Goal: Task Accomplishment & Management: Use online tool/utility

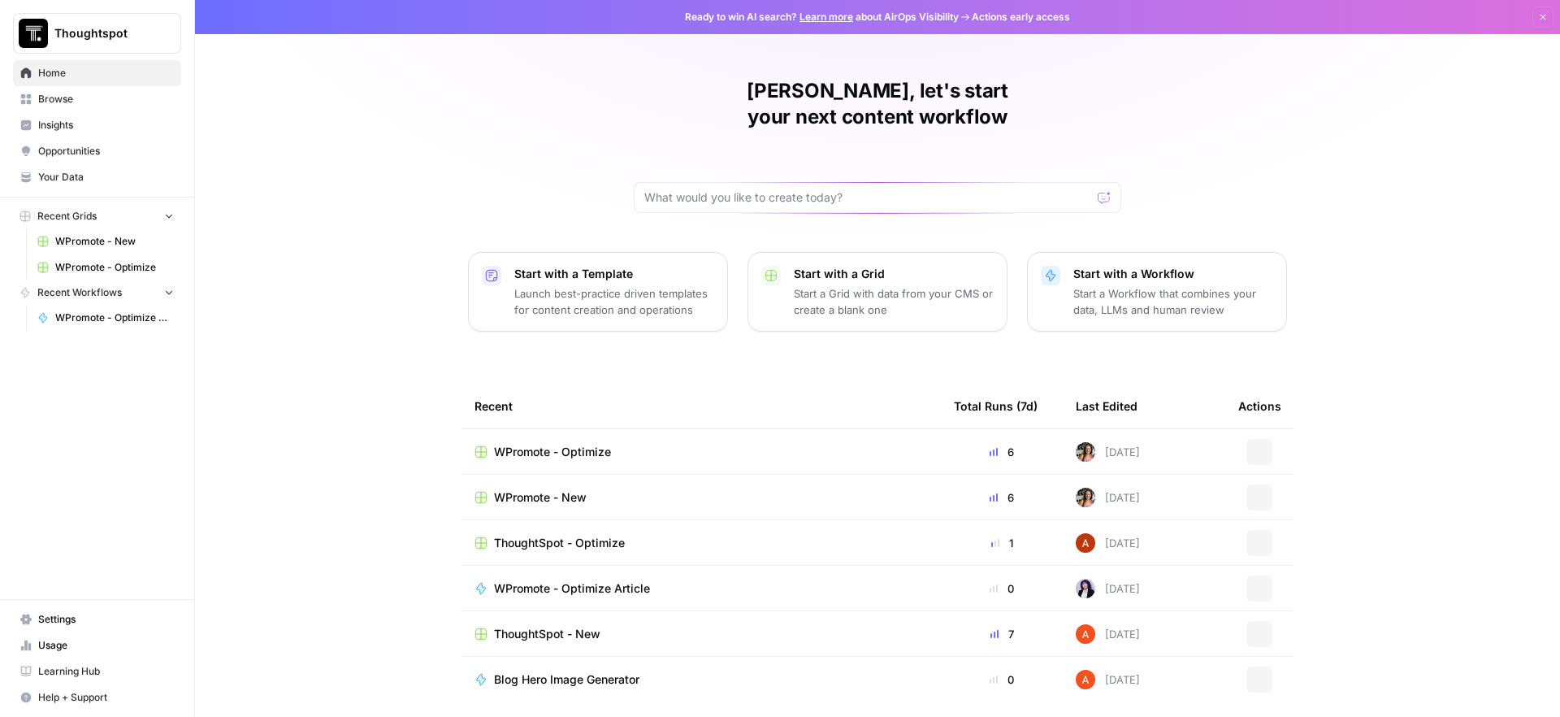
click at [128, 262] on span "WPromote - Optimize" at bounding box center [114, 267] width 119 height 15
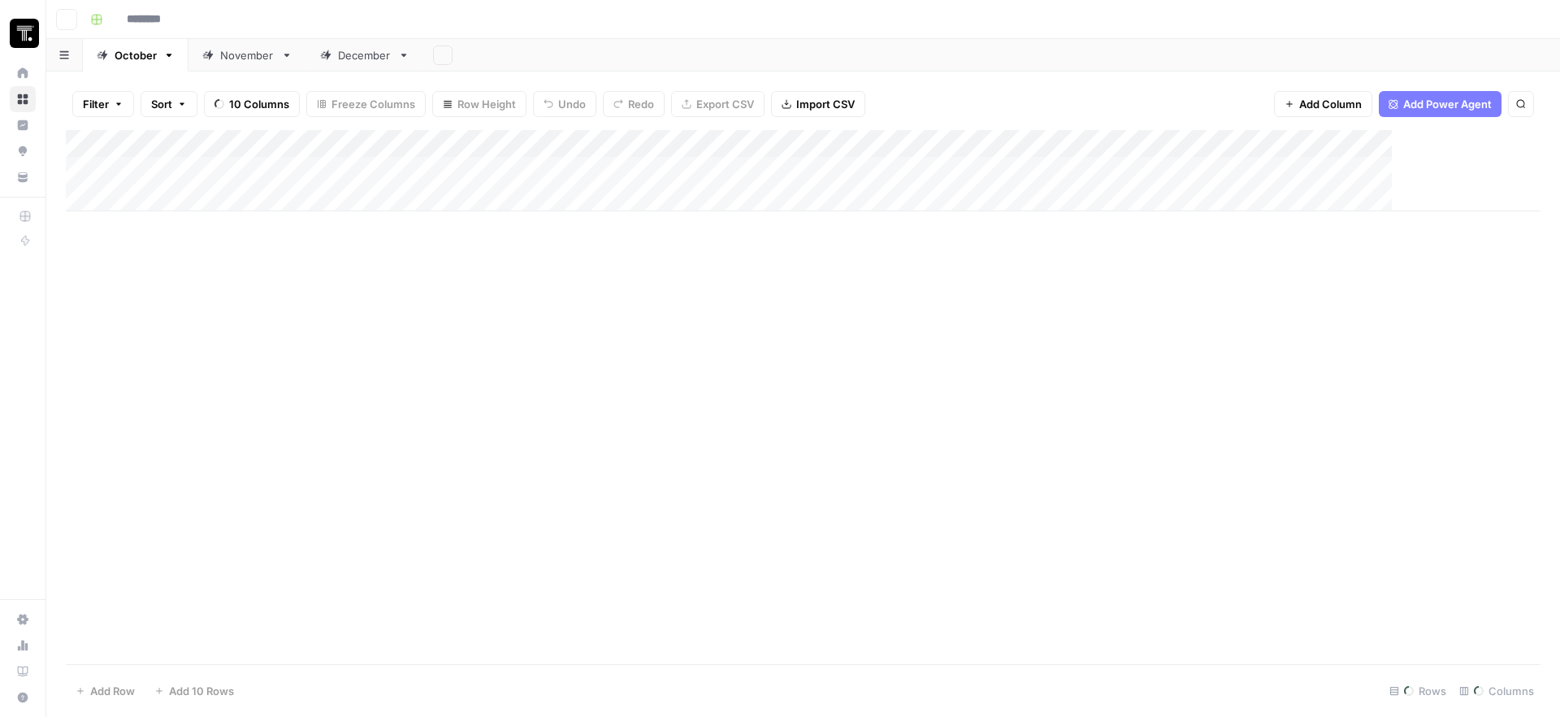
type input "**********"
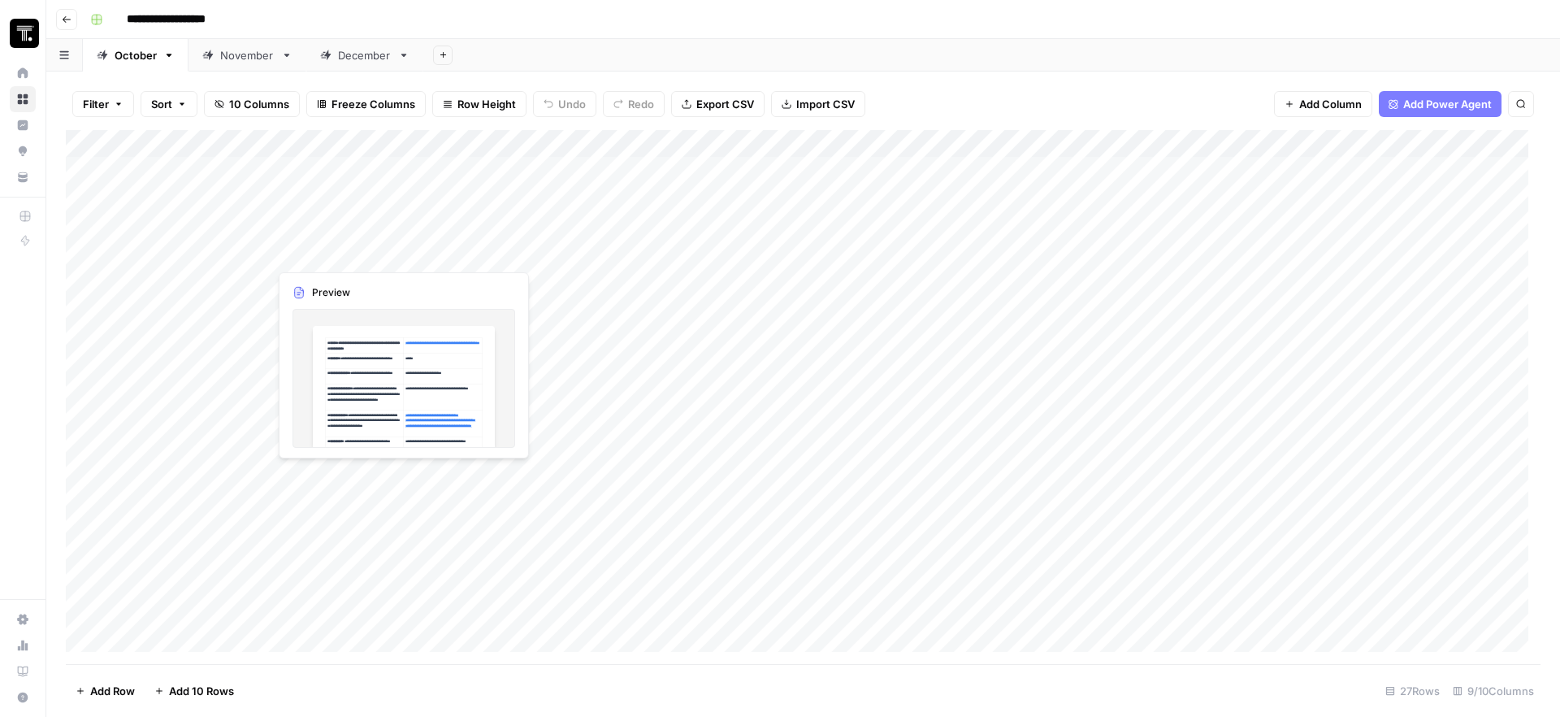
click at [428, 254] on div "Add Column" at bounding box center [803, 397] width 1475 height 534
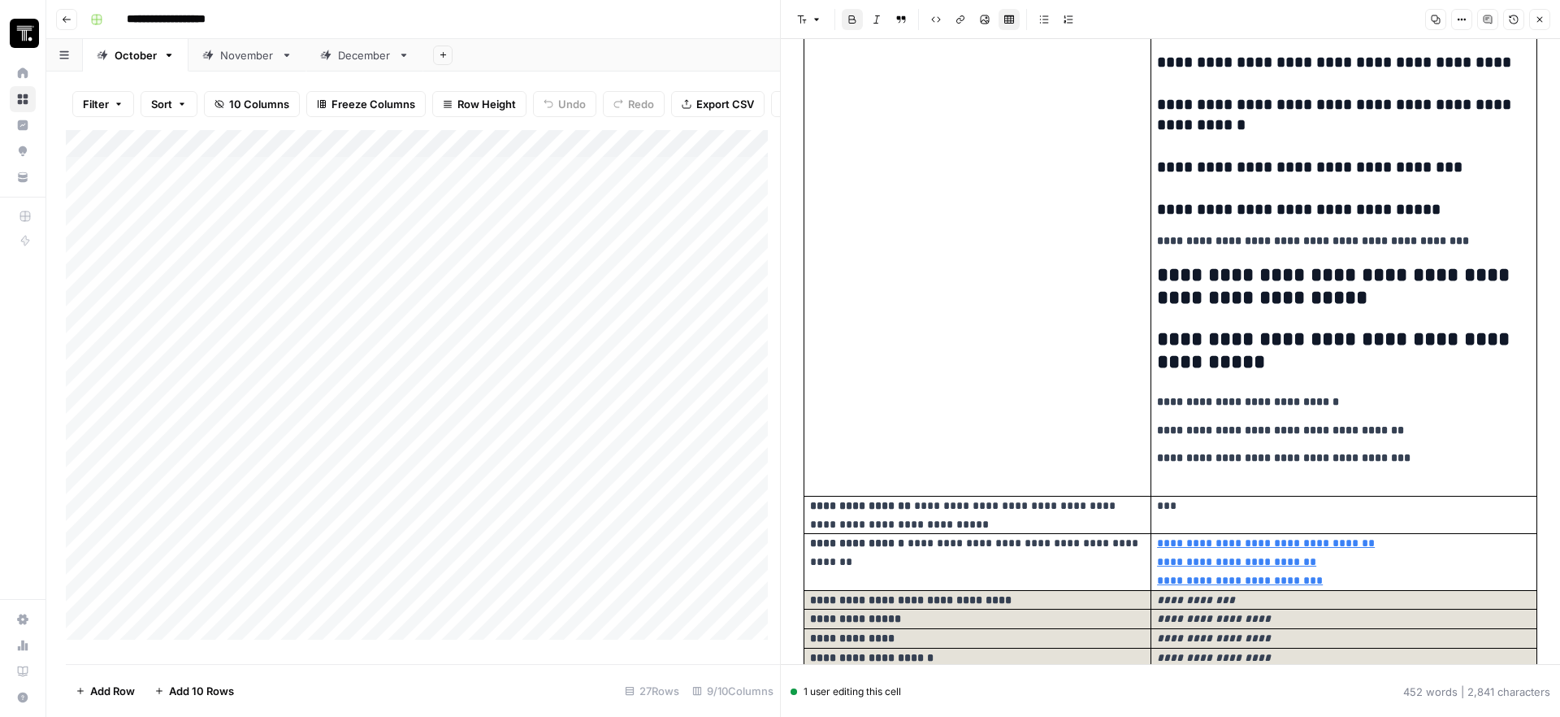
scroll to position [1294, 0]
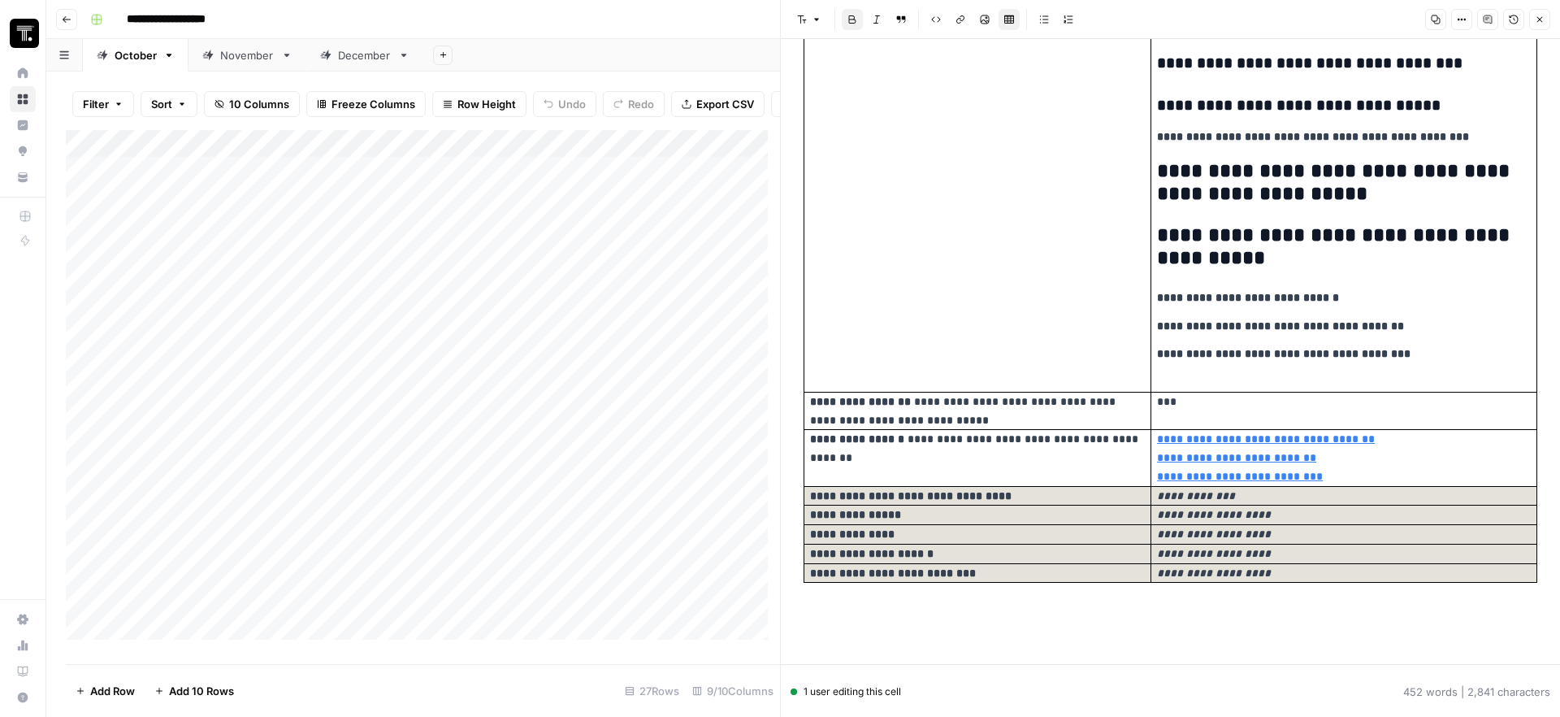
click at [405, 297] on div "Add Column" at bounding box center [423, 391] width 714 height 522
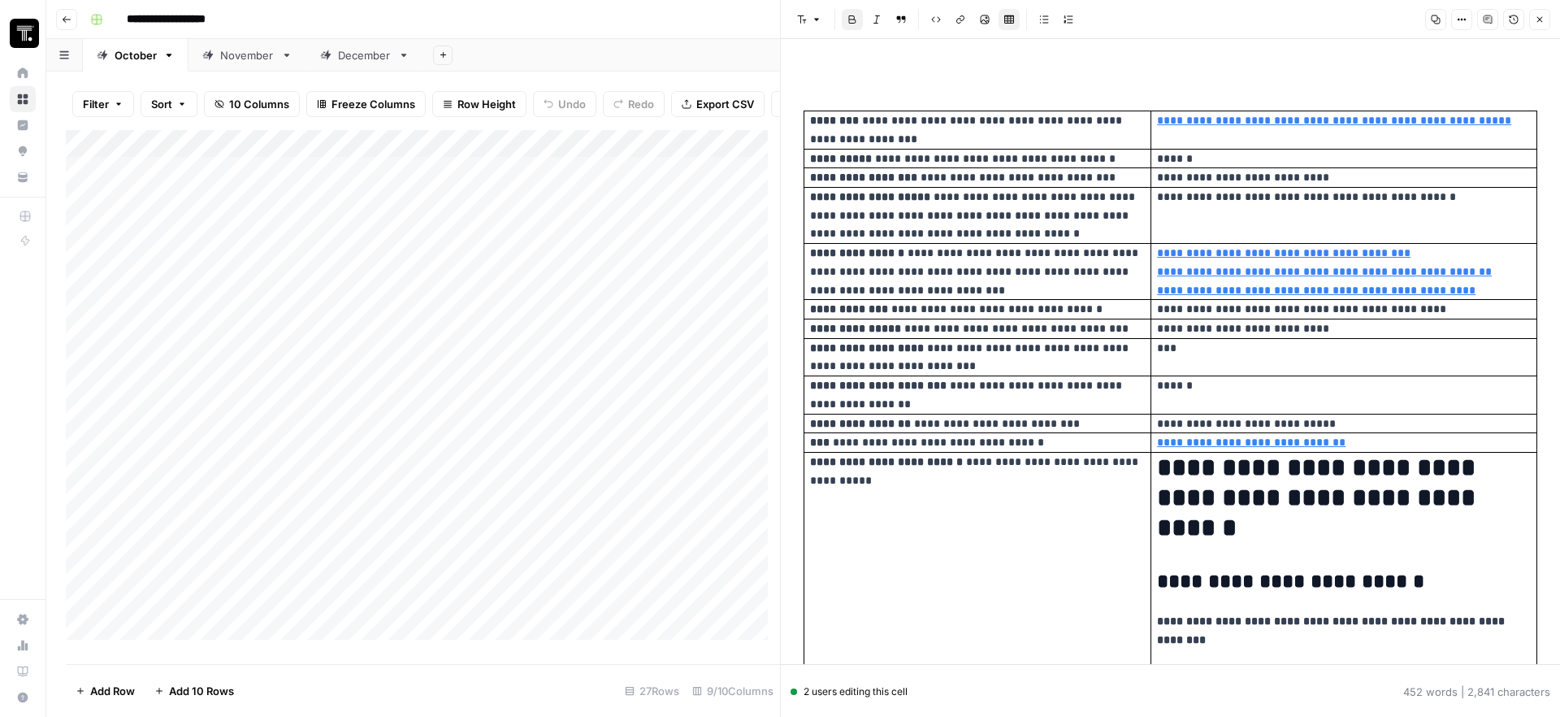
click at [412, 264] on div "Add Column" at bounding box center [423, 391] width 714 height 522
click at [389, 296] on div "Add Column" at bounding box center [423, 391] width 714 height 522
click at [430, 325] on div "Add Column" at bounding box center [423, 391] width 714 height 522
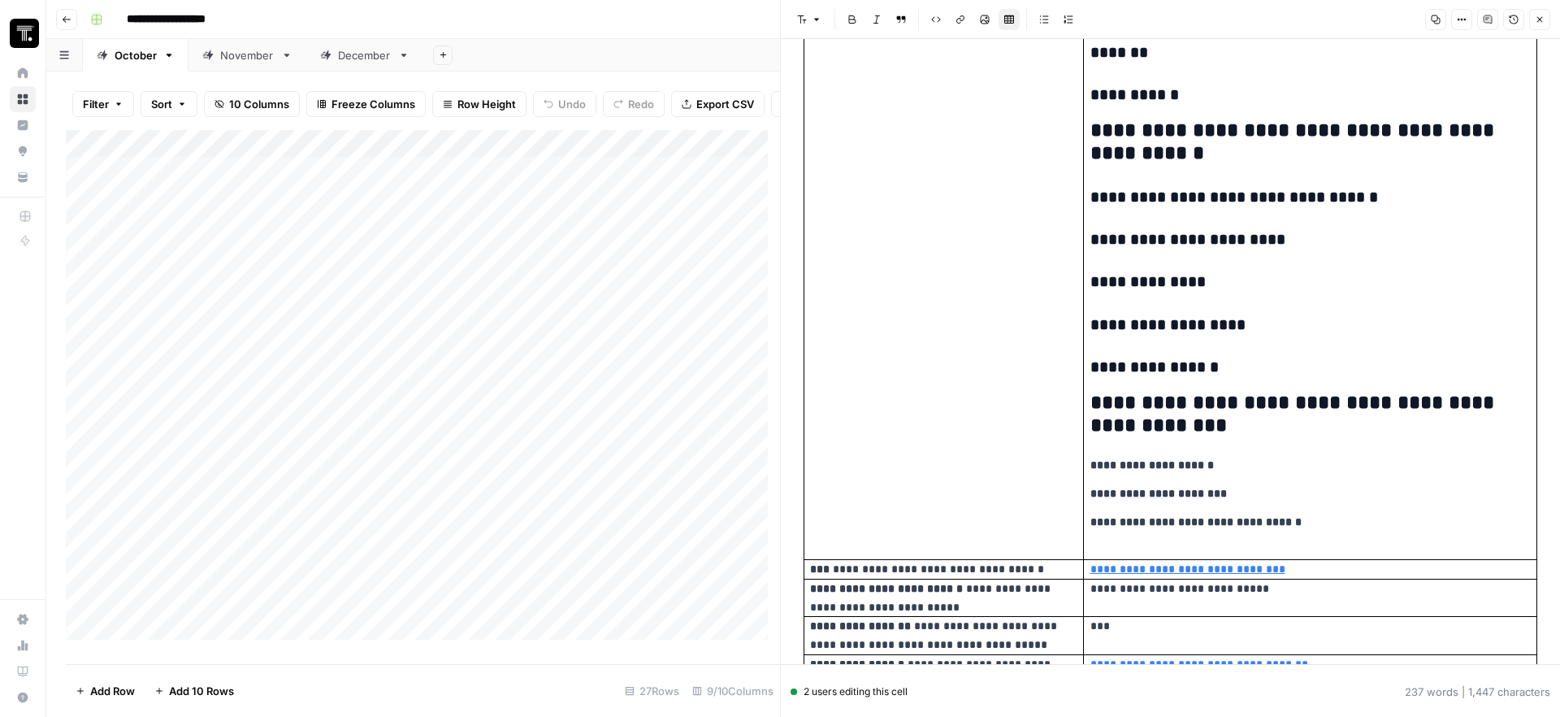
scroll to position [1282, 0]
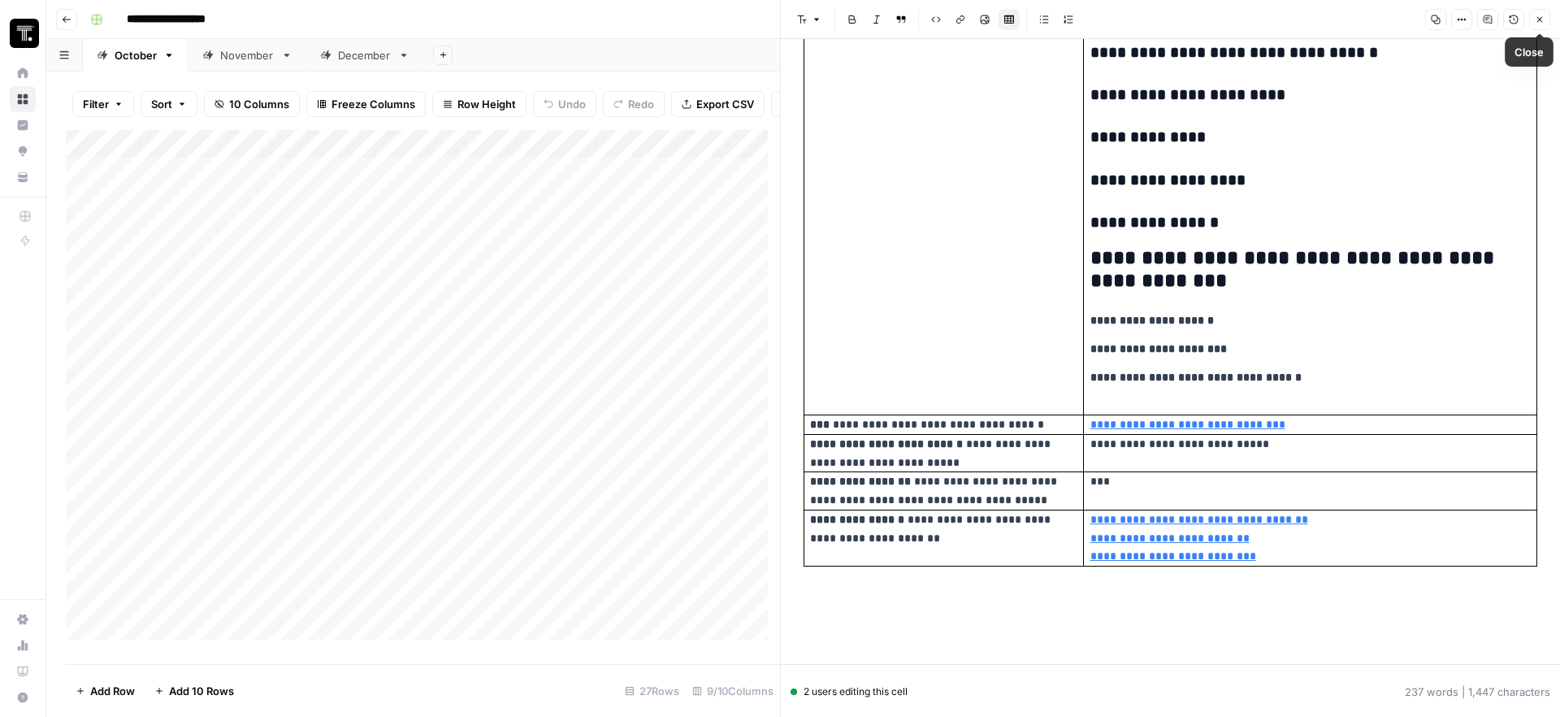
click at [1543, 18] on icon "button" at bounding box center [1540, 20] width 10 height 10
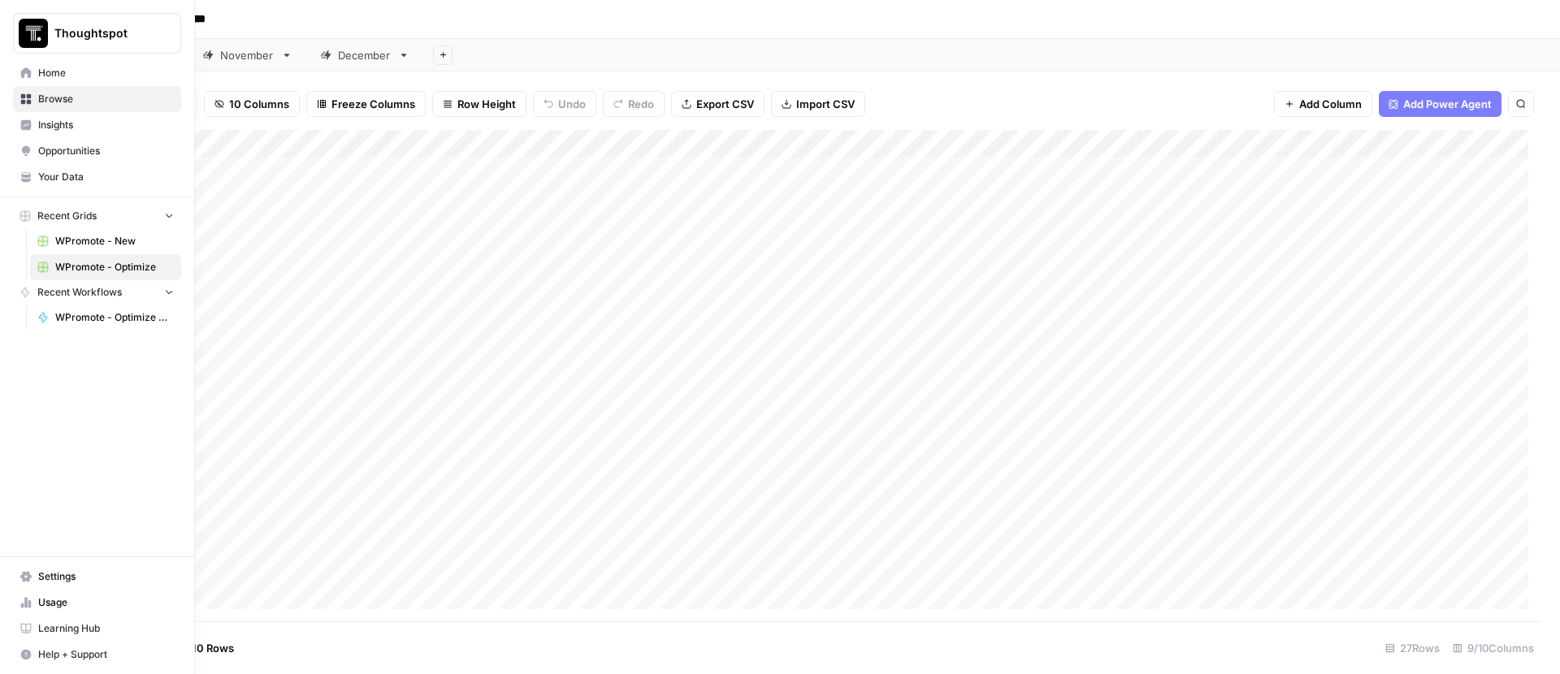
click at [33, 33] on img "Workspace: Thoughtspot" at bounding box center [33, 33] width 29 height 29
click at [123, 238] on span "WPromote - New" at bounding box center [114, 241] width 119 height 15
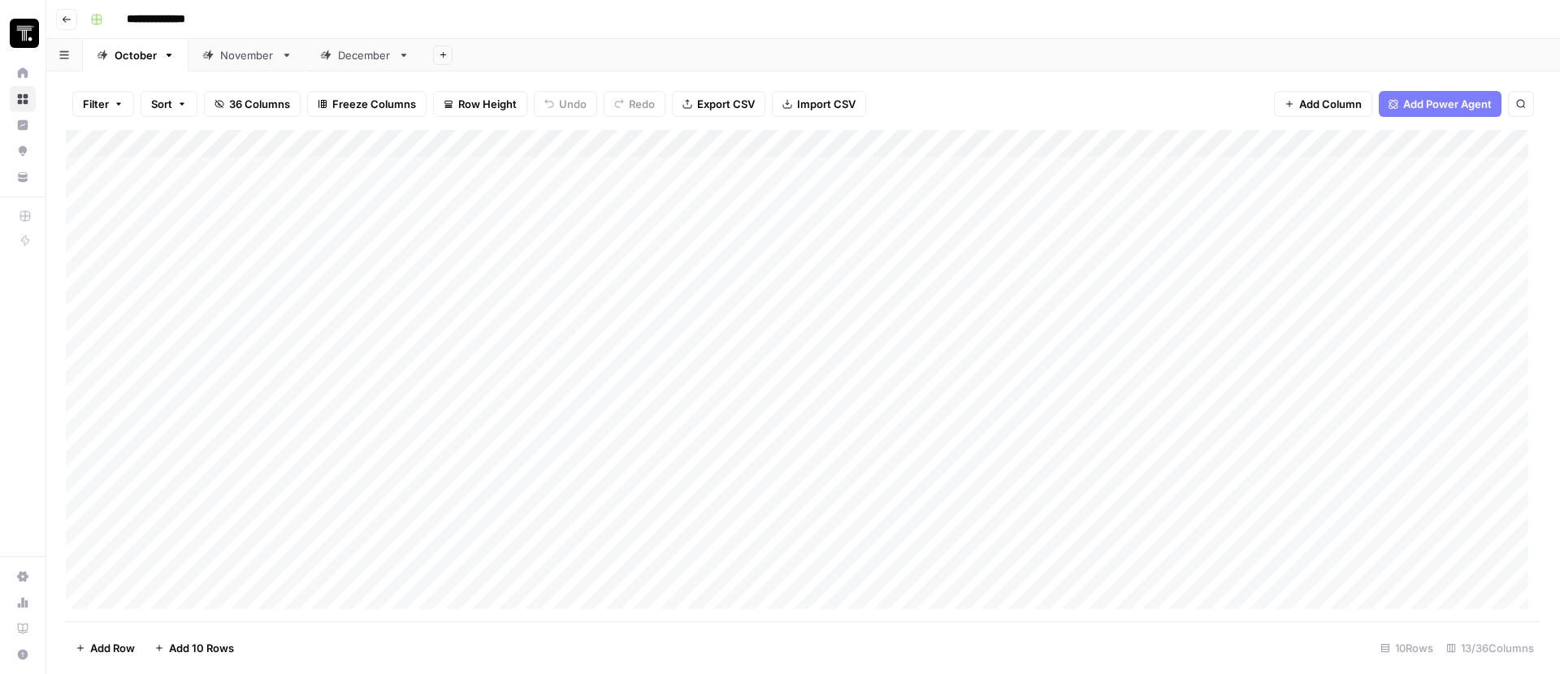
click at [642, 189] on div "Add Column" at bounding box center [803, 376] width 1475 height 492
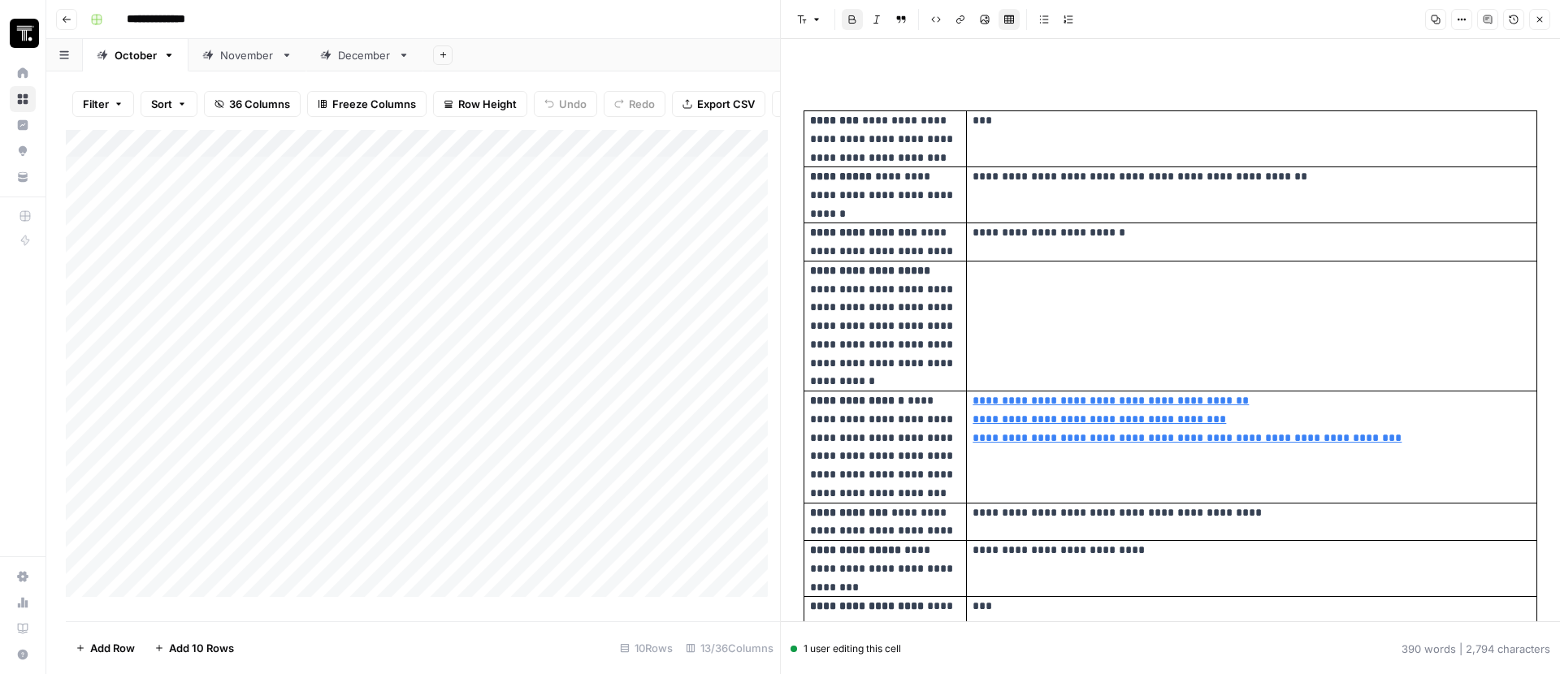
click at [669, 322] on div "Add Column" at bounding box center [423, 369] width 714 height 479
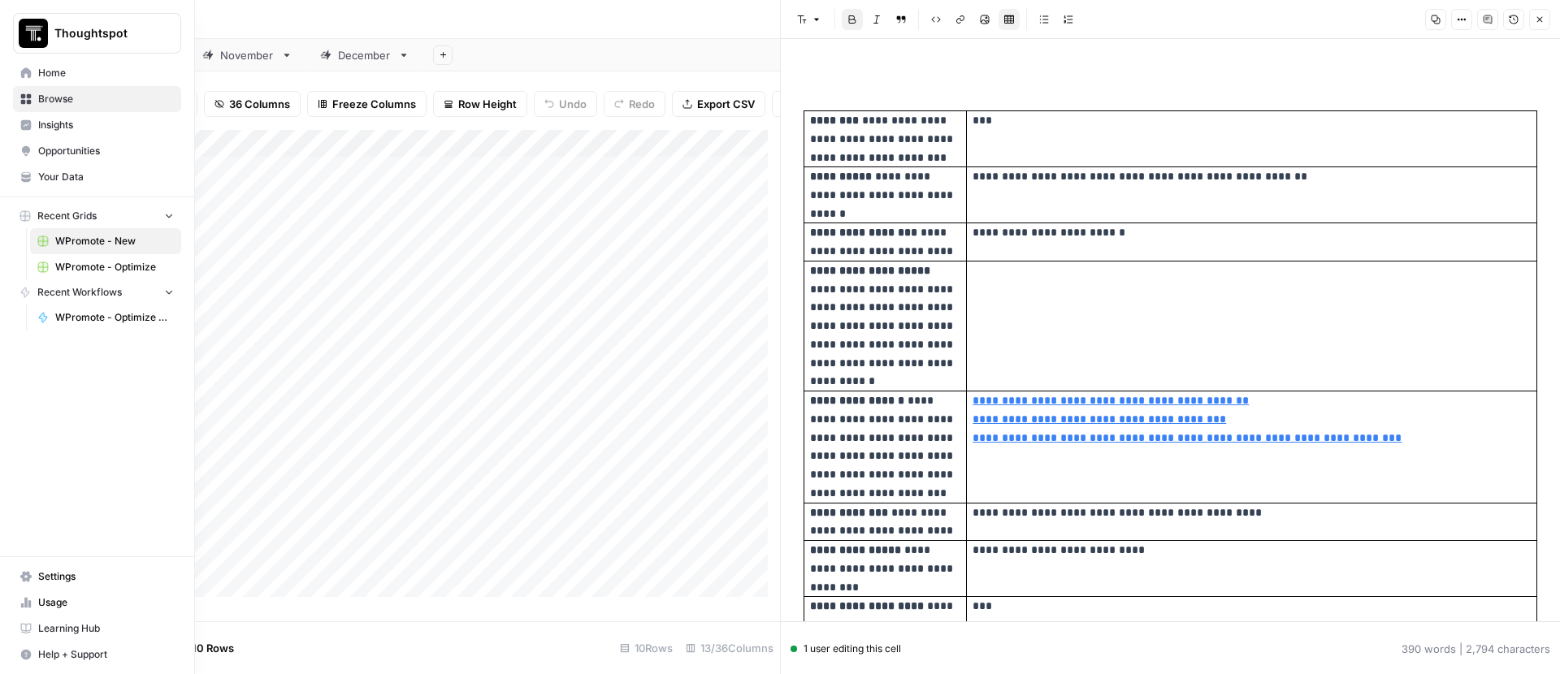
click at [115, 261] on span "WPromote - Optimize" at bounding box center [114, 267] width 119 height 15
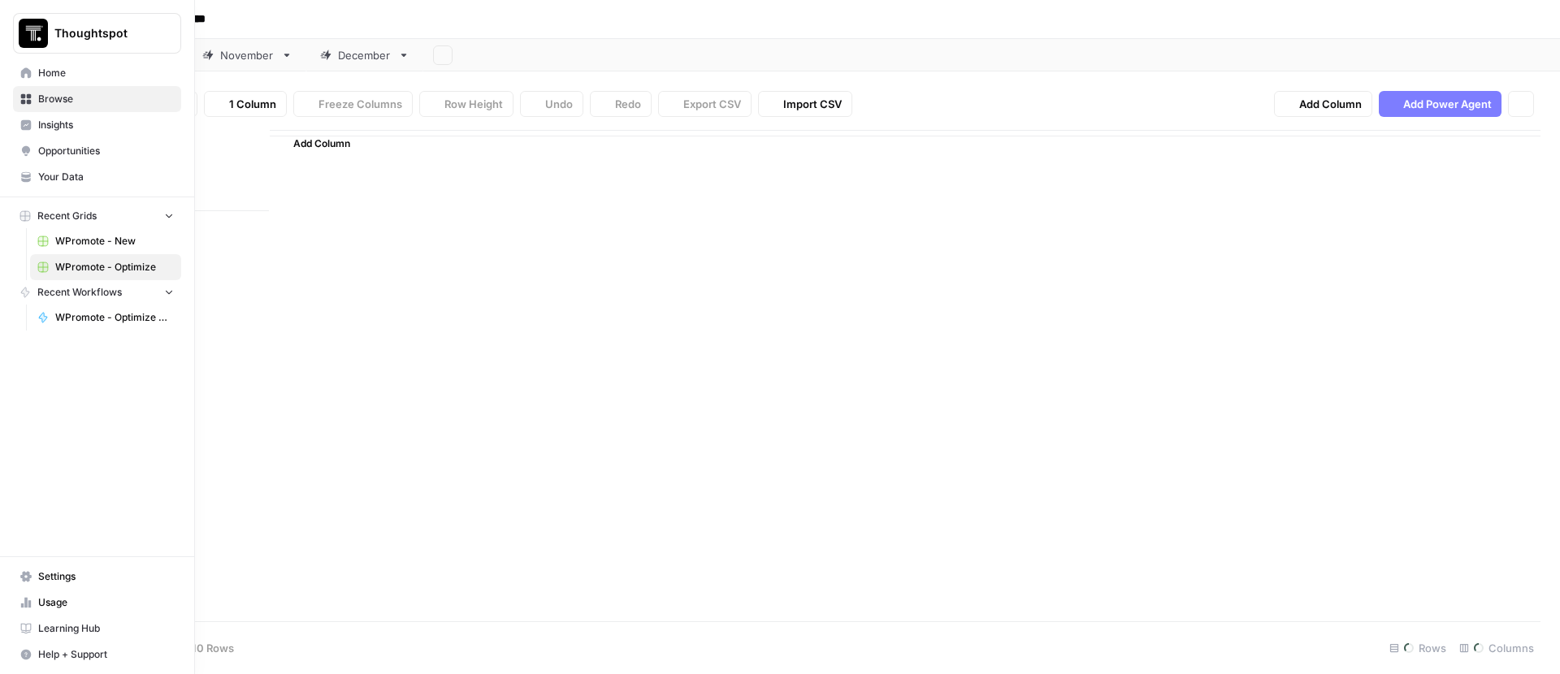
type input "**********"
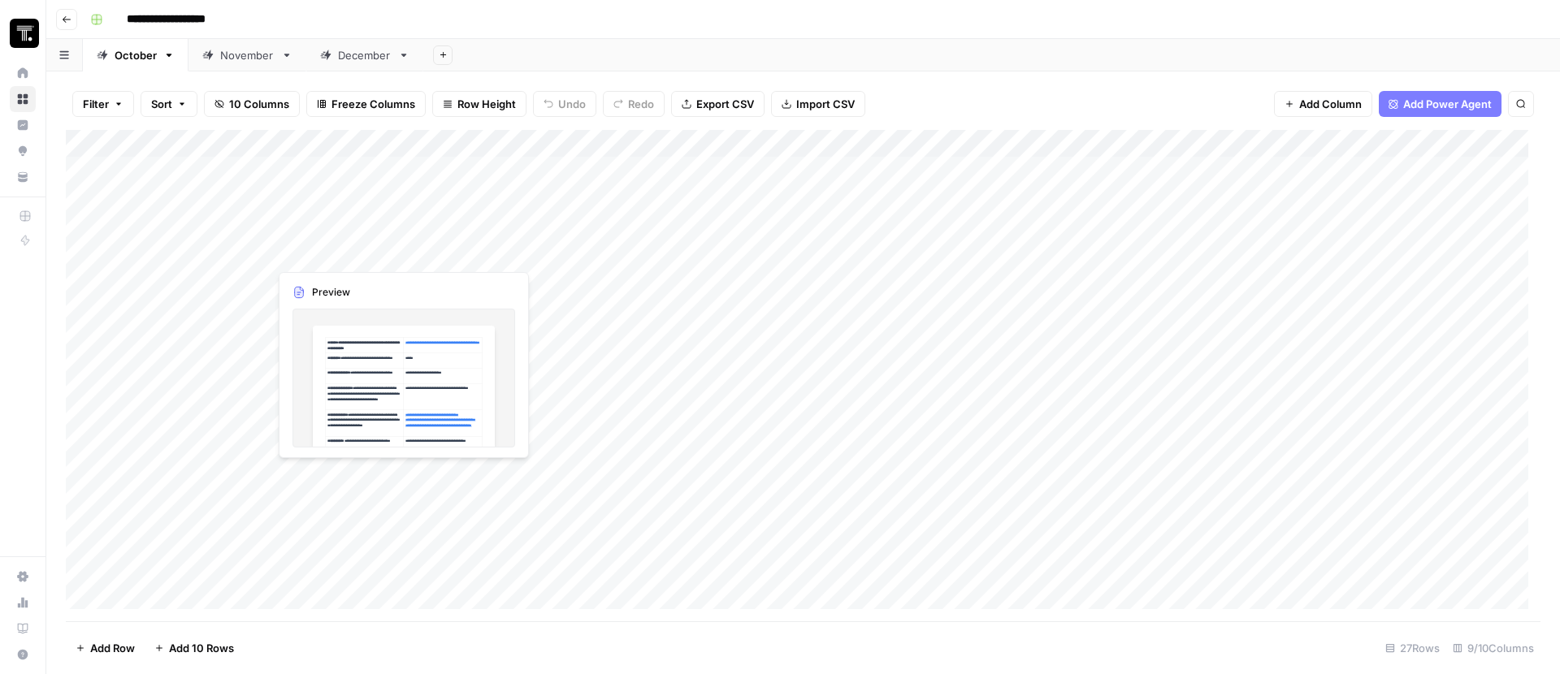
click at [397, 252] on div "Add Column" at bounding box center [803, 376] width 1475 height 492
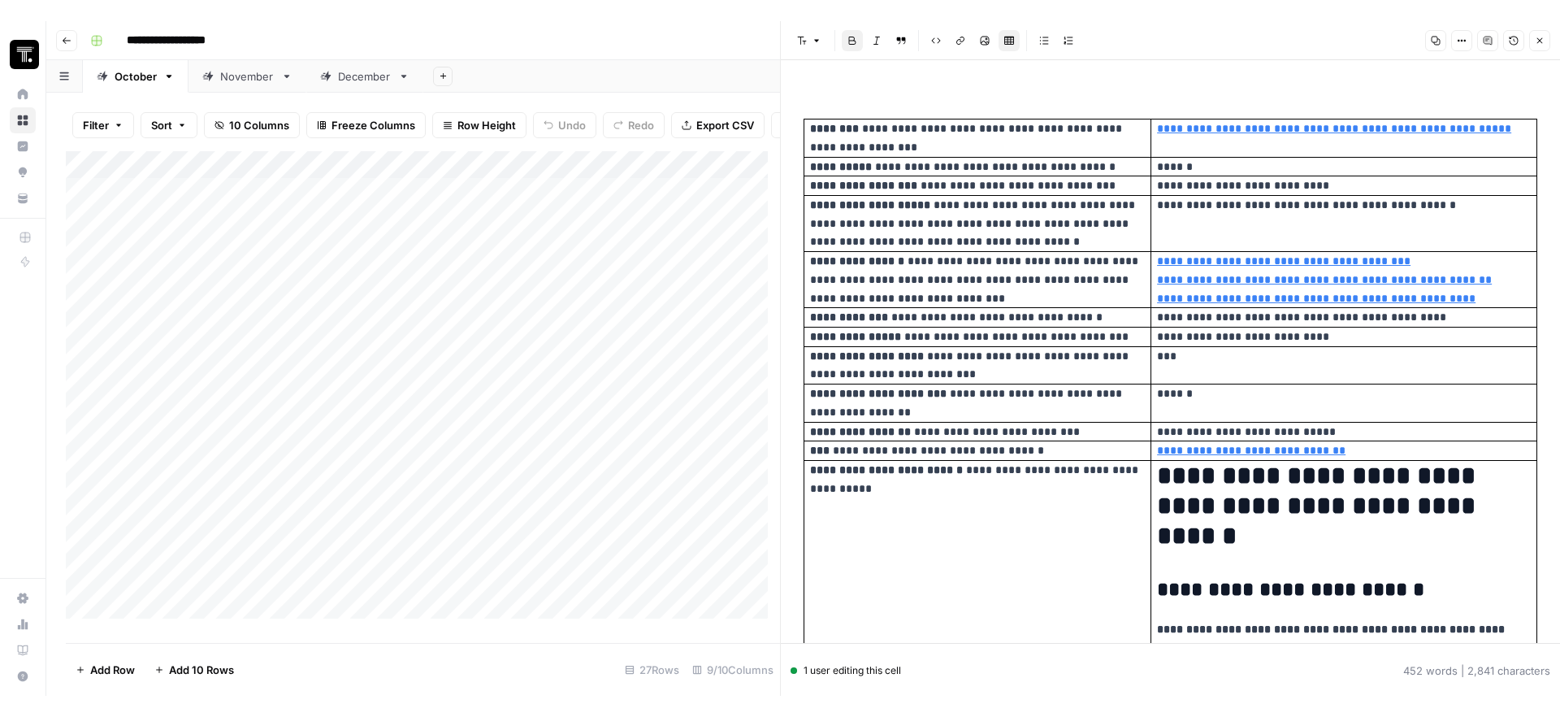
scroll to position [14, 0]
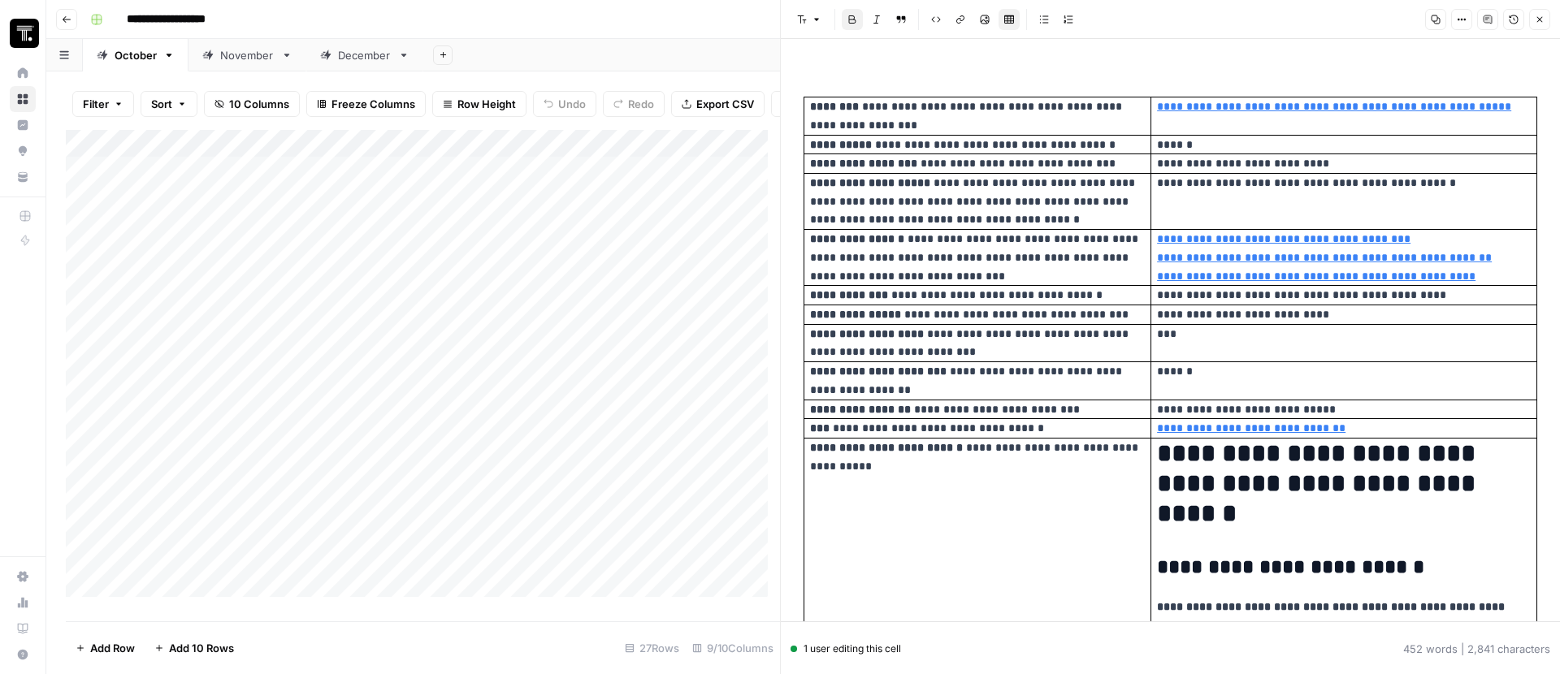
click at [212, 269] on div "Add Column" at bounding box center [423, 369] width 714 height 479
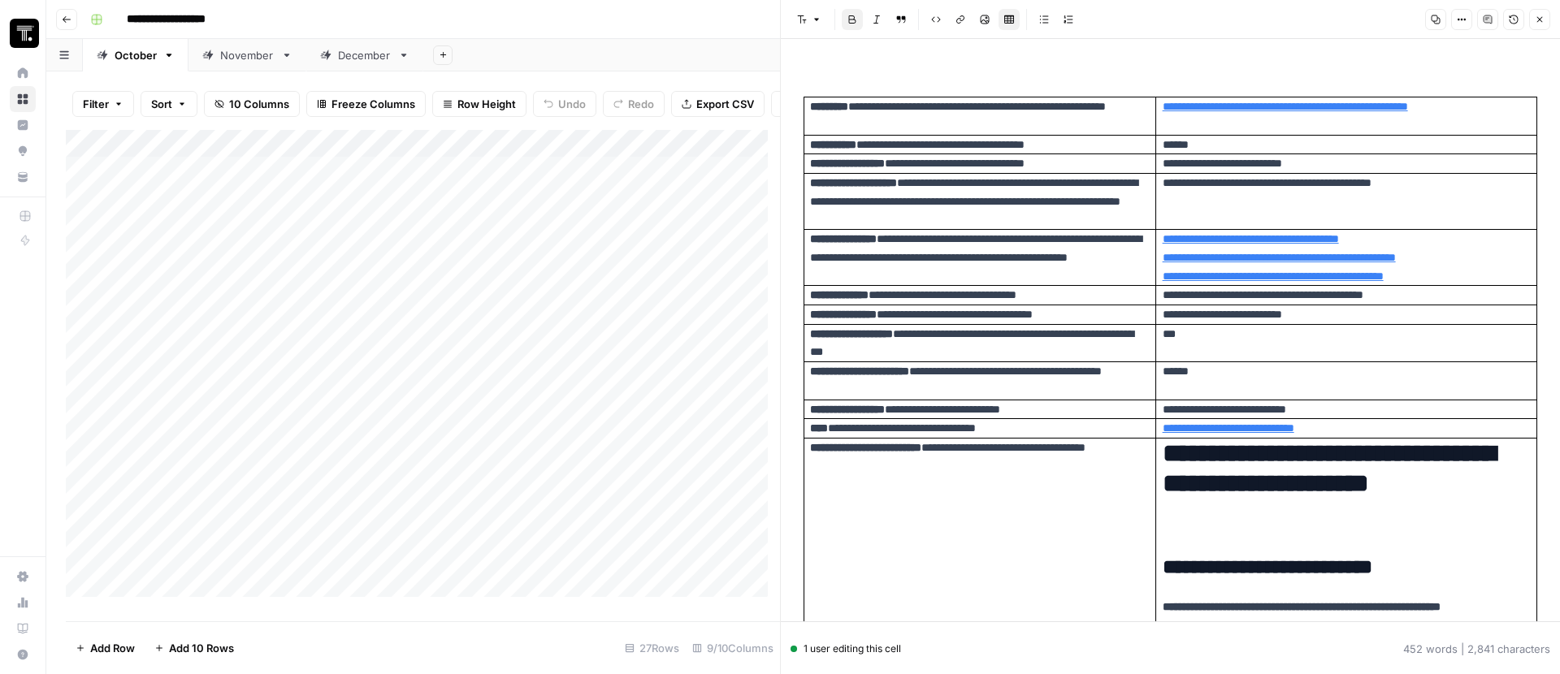
click at [1530, 23] on button "Close" at bounding box center [1539, 19] width 21 height 21
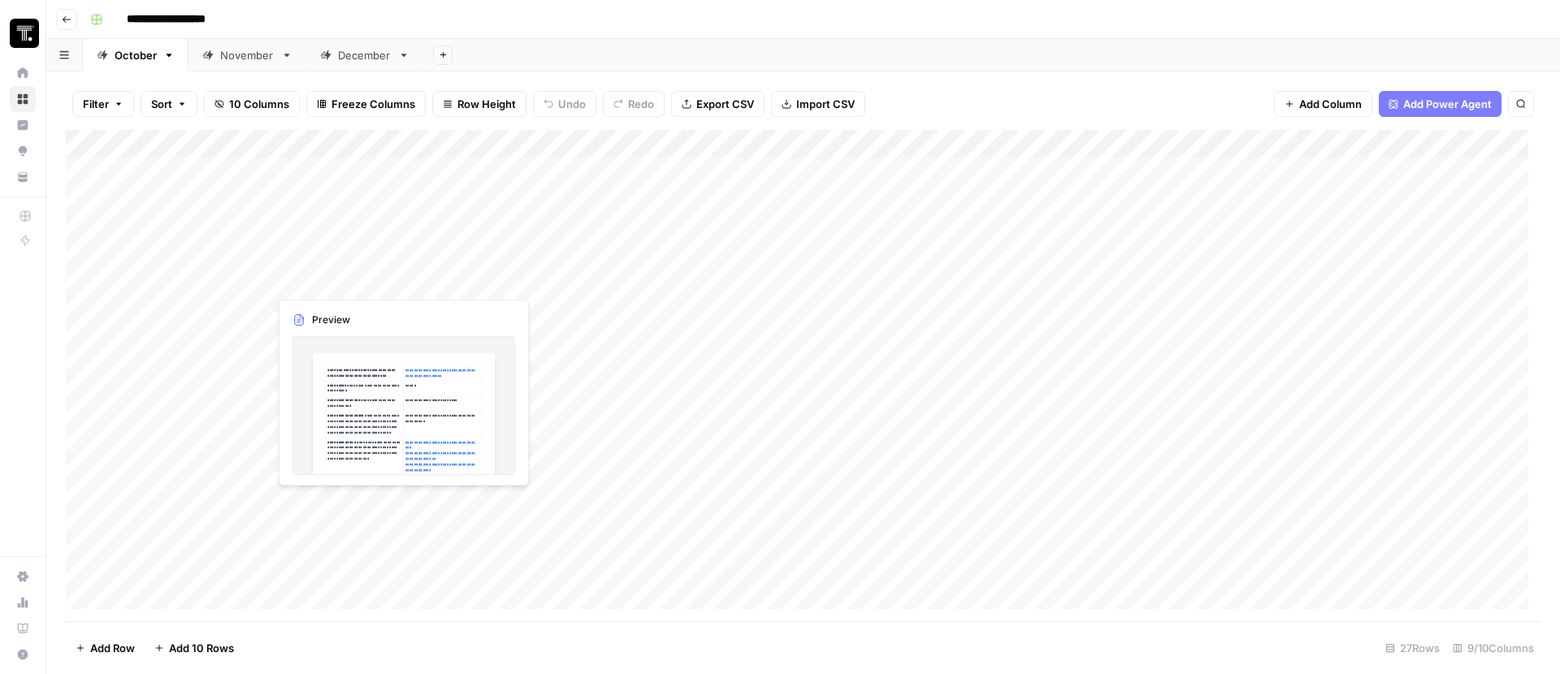
click at [310, 273] on div "Add Column" at bounding box center [803, 376] width 1475 height 492
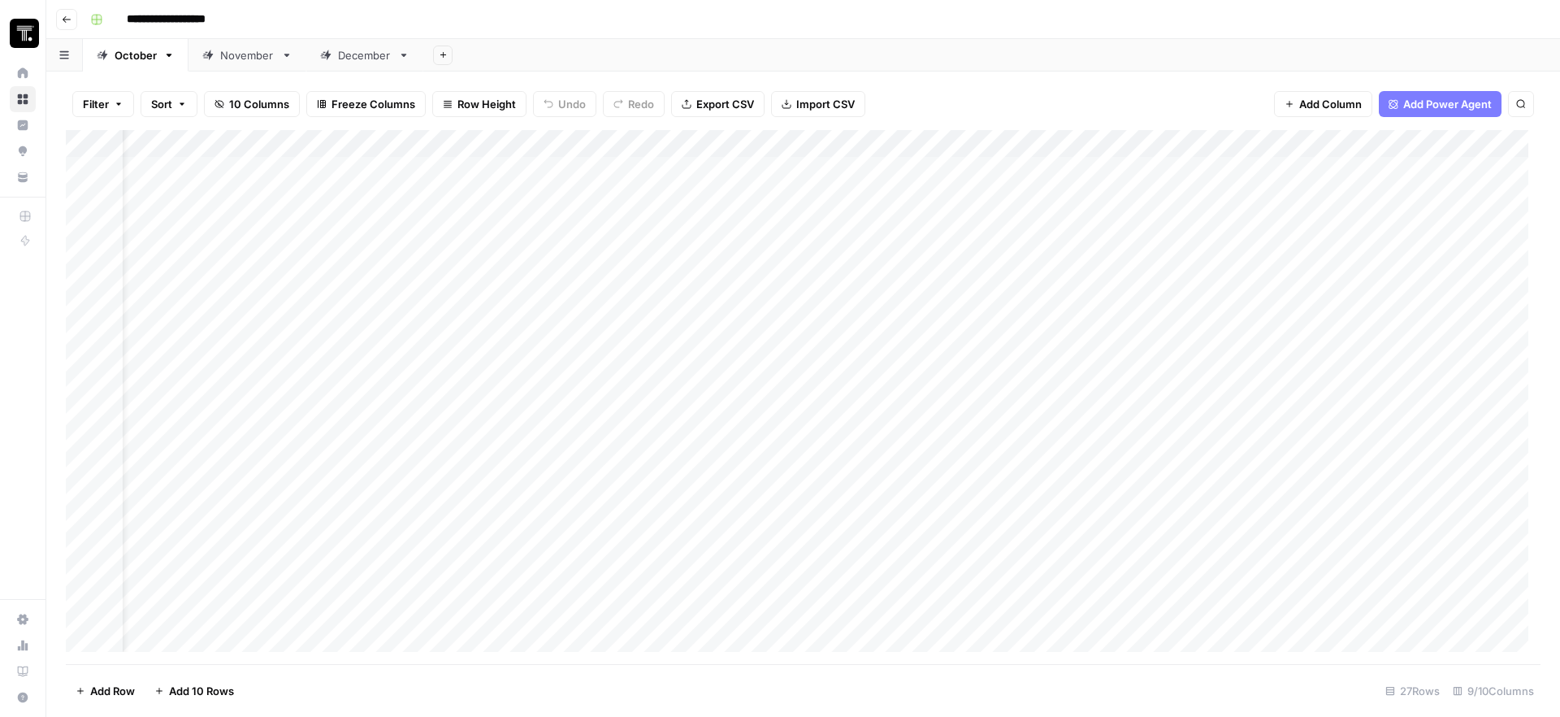
scroll to position [0, 54]
click at [380, 283] on div "Add Column" at bounding box center [803, 397] width 1475 height 534
click at [380, 283] on div at bounding box center [333, 281] width 236 height 30
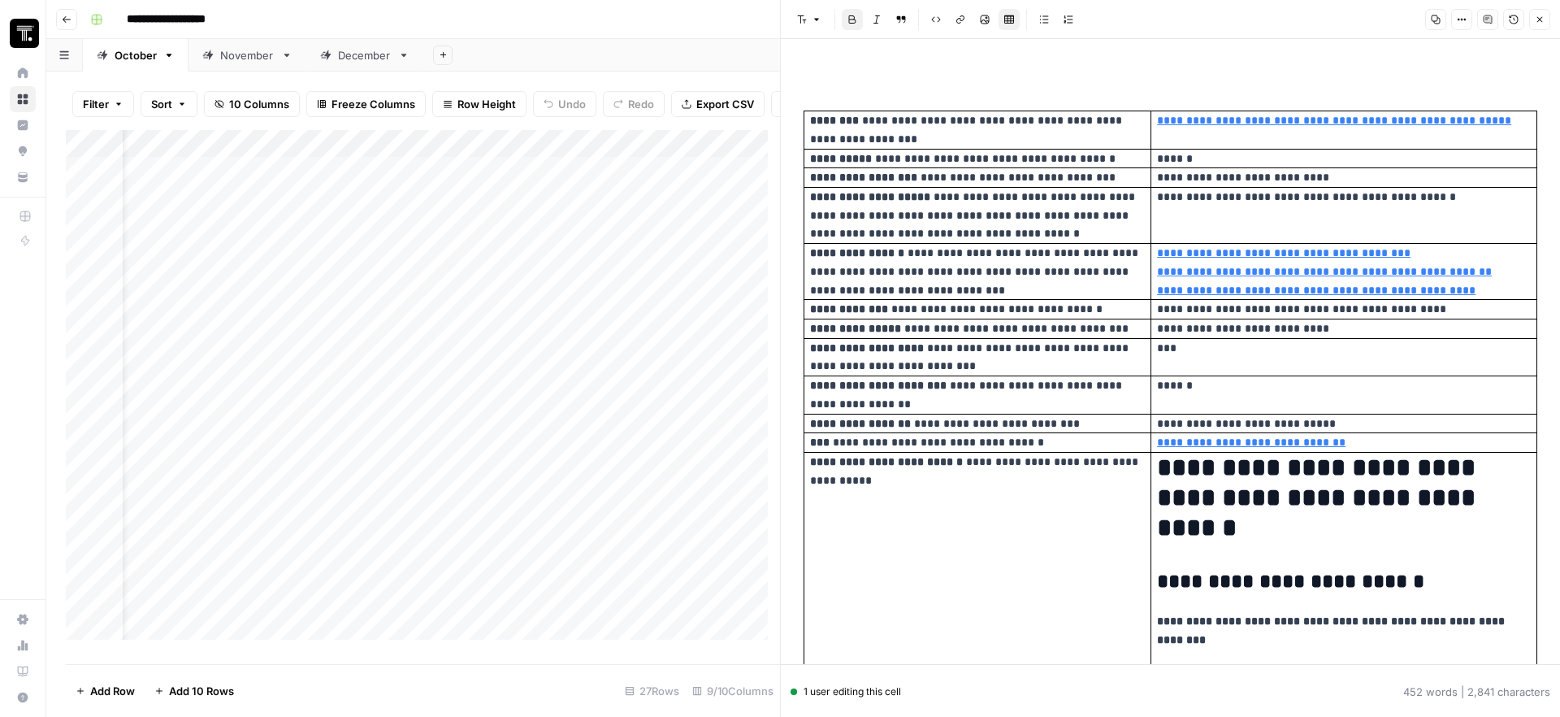
click at [1546, 19] on button "Close" at bounding box center [1539, 19] width 21 height 21
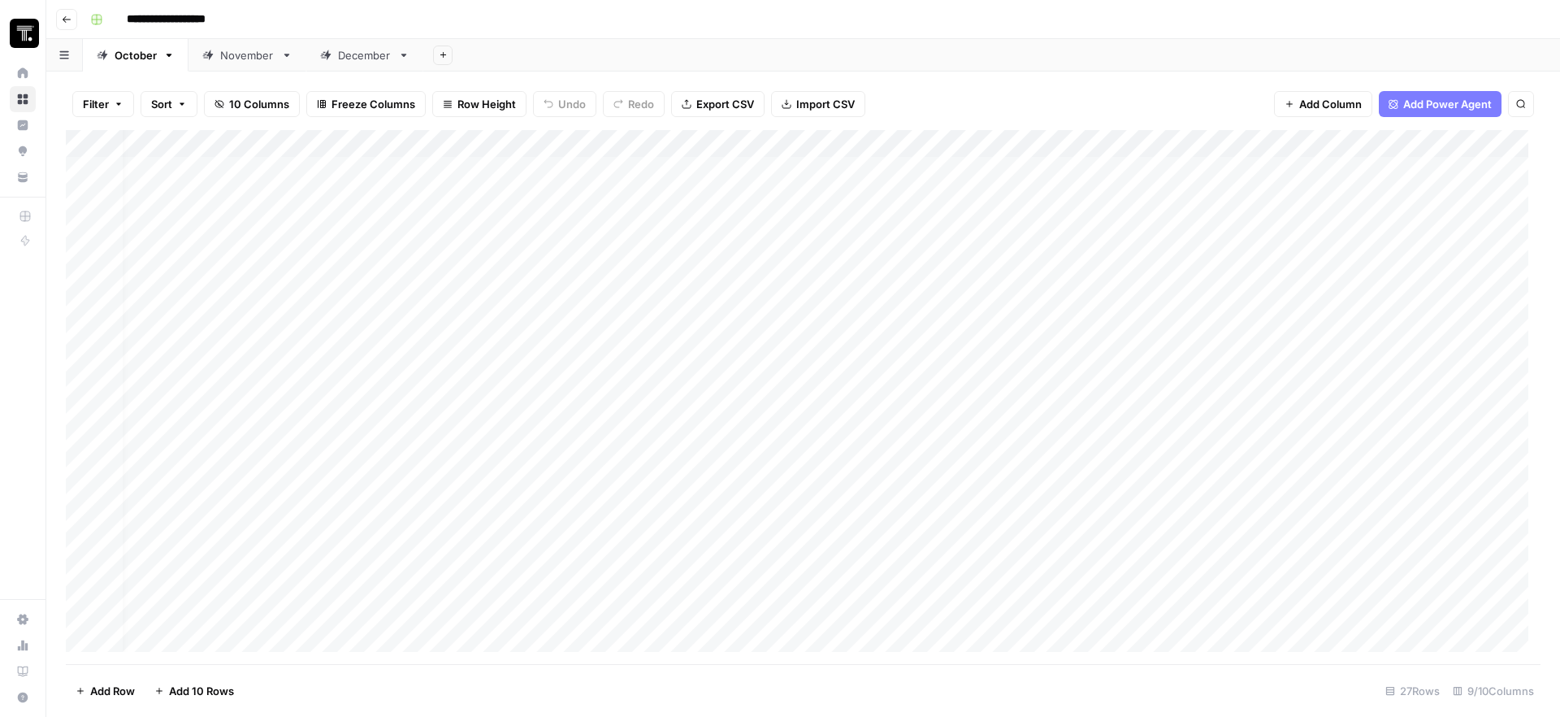
scroll to position [0, 16]
click at [187, 314] on div "Add Column" at bounding box center [803, 397] width 1475 height 534
click at [392, 310] on div "Add Column" at bounding box center [803, 397] width 1475 height 534
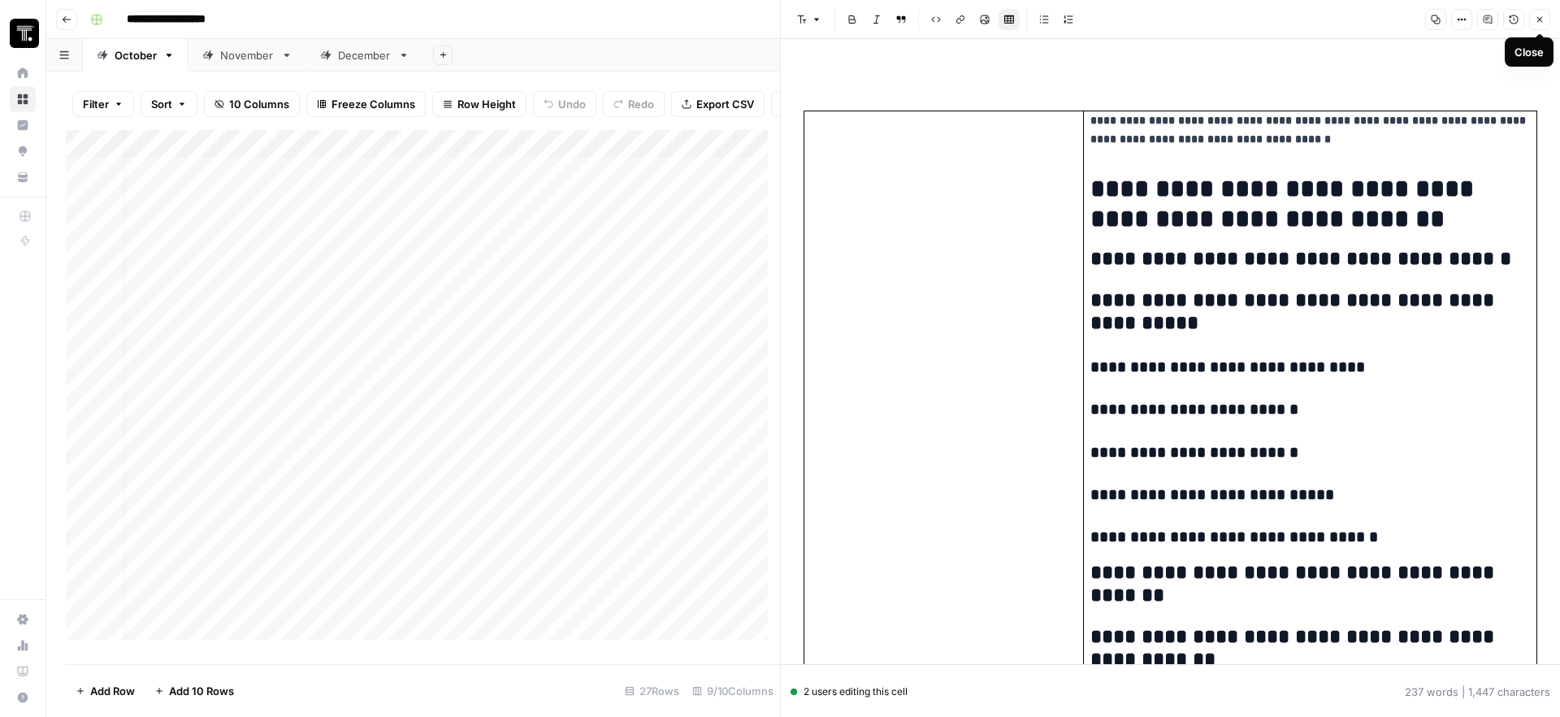
click at [1543, 17] on icon "button" at bounding box center [1540, 20] width 10 height 10
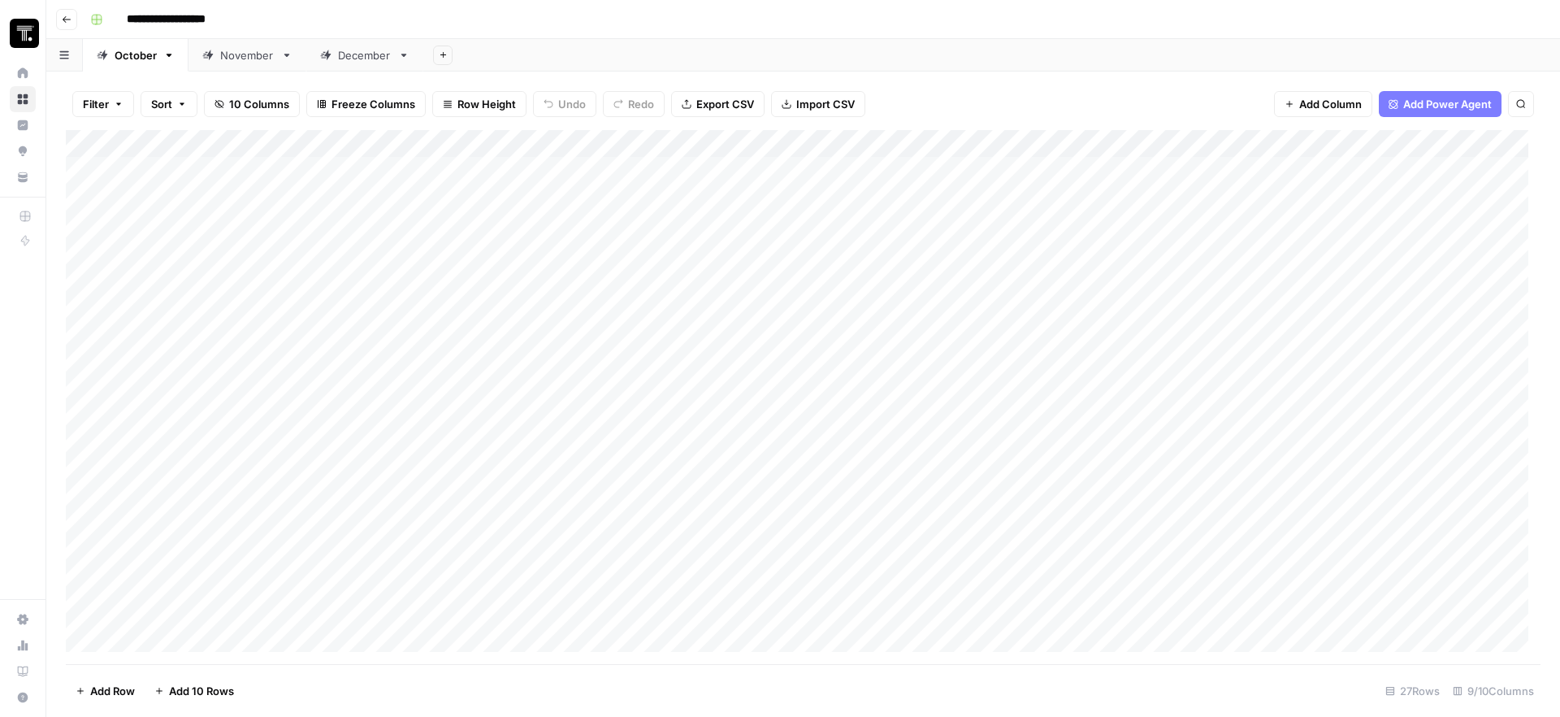
click at [588, 250] on div "Add Column" at bounding box center [803, 397] width 1475 height 534
click at [578, 346] on div "Add Column" at bounding box center [803, 397] width 1475 height 534
click at [583, 284] on div "Add Column" at bounding box center [803, 397] width 1475 height 534
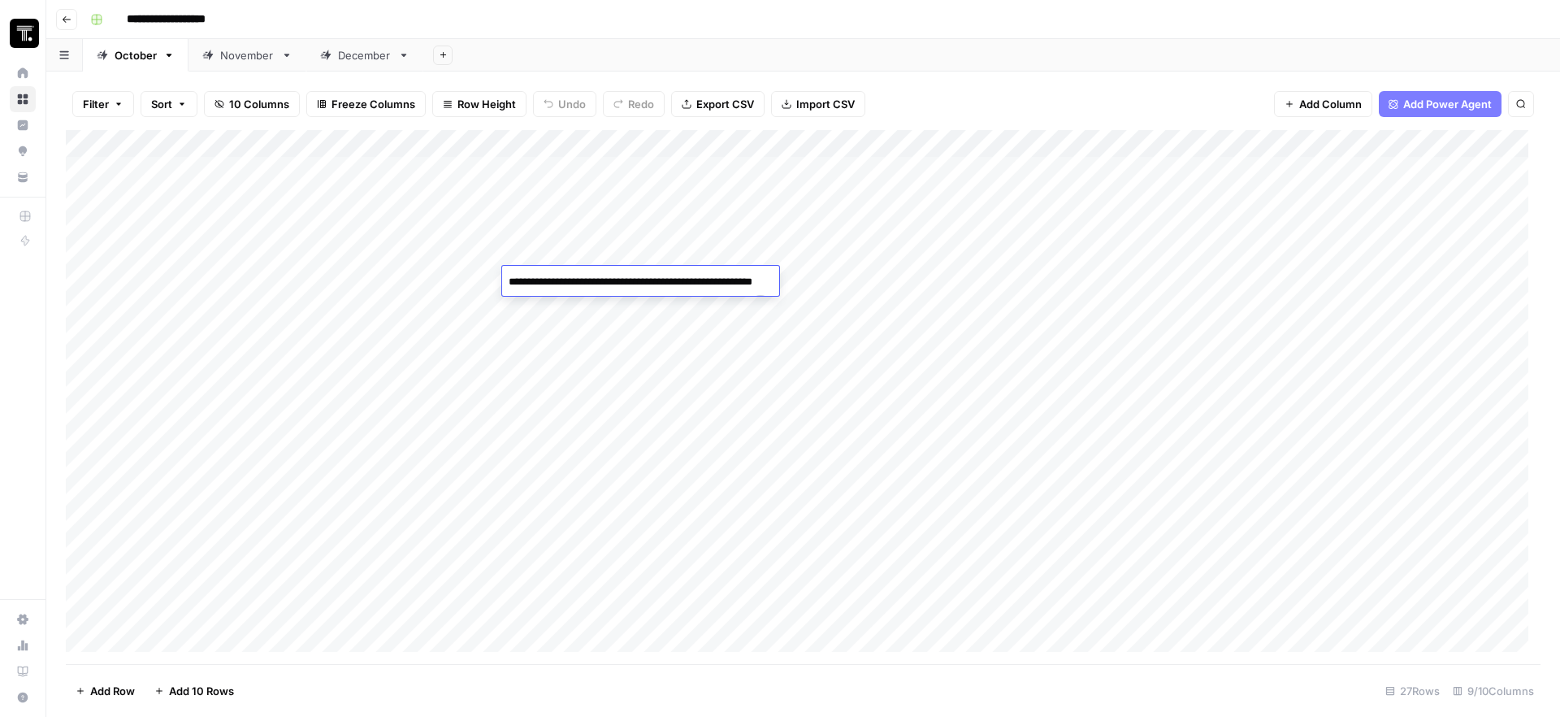
click at [583, 284] on textarea "**********" at bounding box center [640, 282] width 277 height 23
click at [686, 373] on div "Add Column" at bounding box center [803, 397] width 1475 height 534
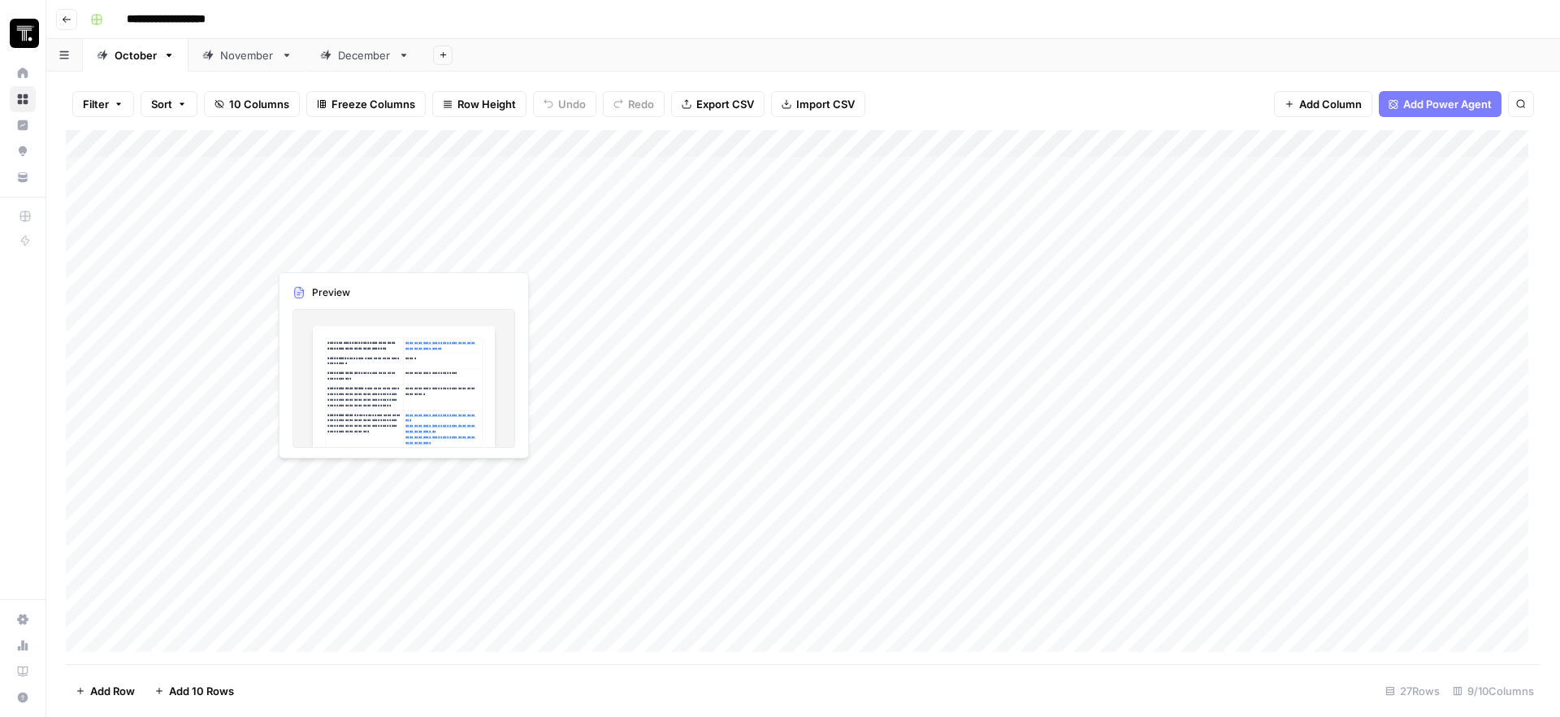
click at [431, 259] on div "Add Column" at bounding box center [803, 397] width 1475 height 534
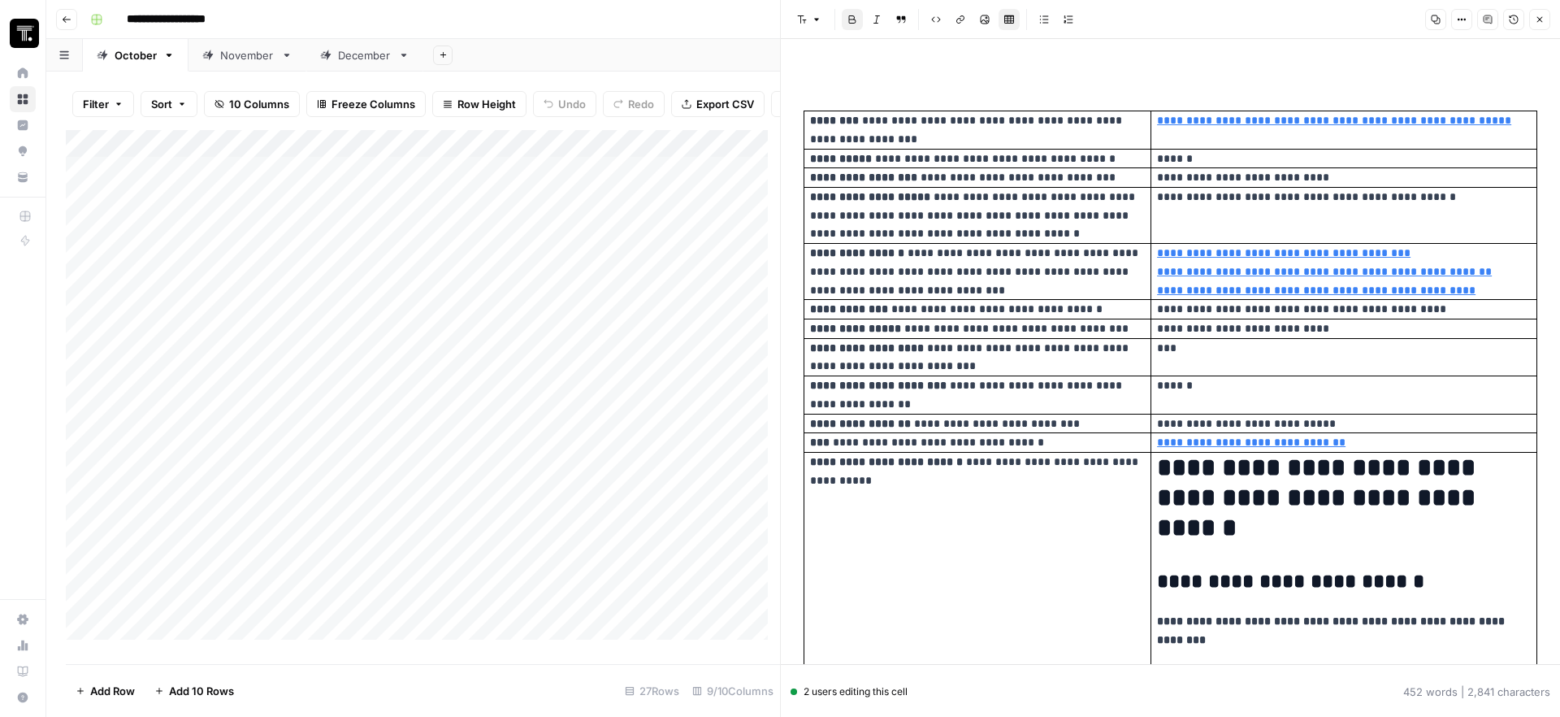
click at [1541, 20] on icon "button" at bounding box center [1540, 20] width 6 height 6
click at [1540, 21] on icon "button" at bounding box center [1540, 20] width 10 height 10
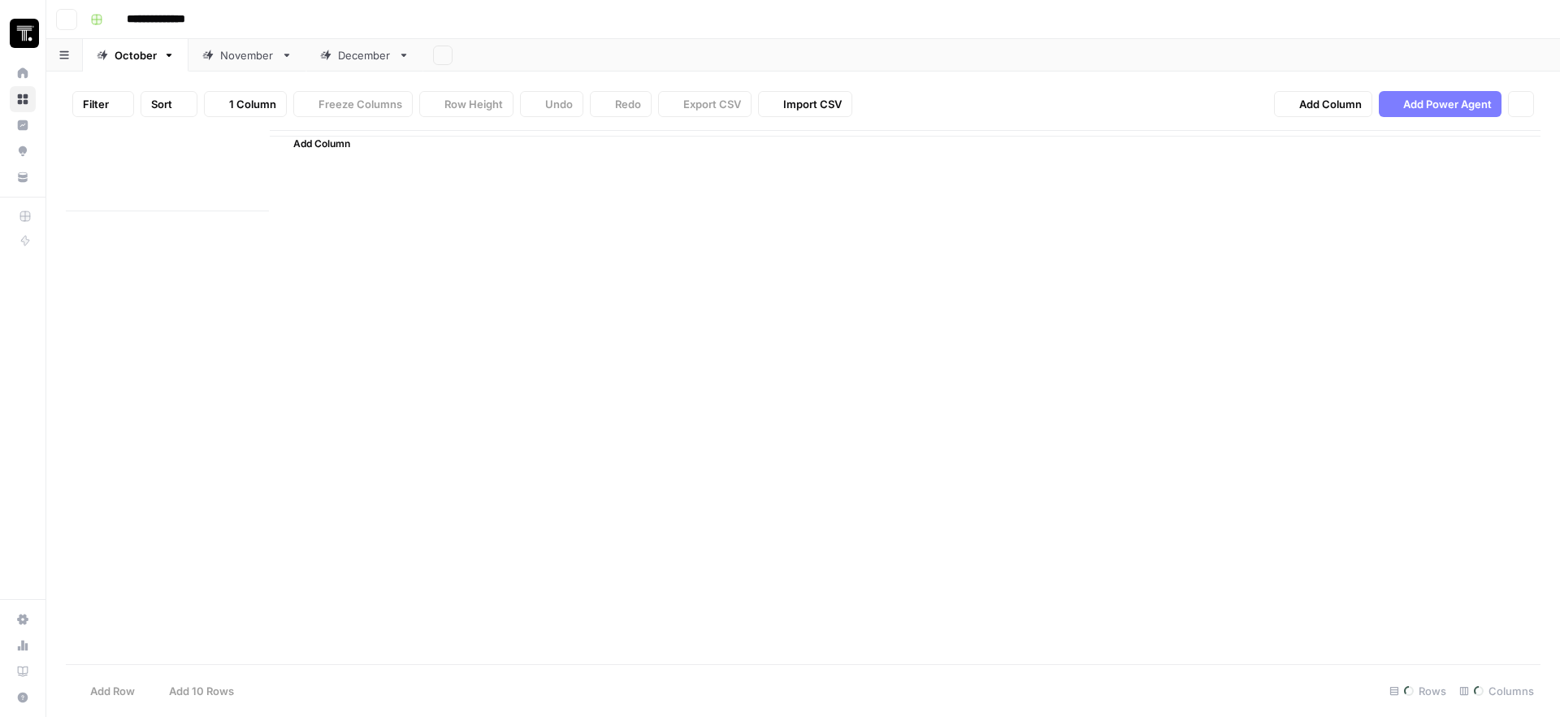
click at [1541, 20] on div "**********" at bounding box center [814, 20] width 1460 height 26
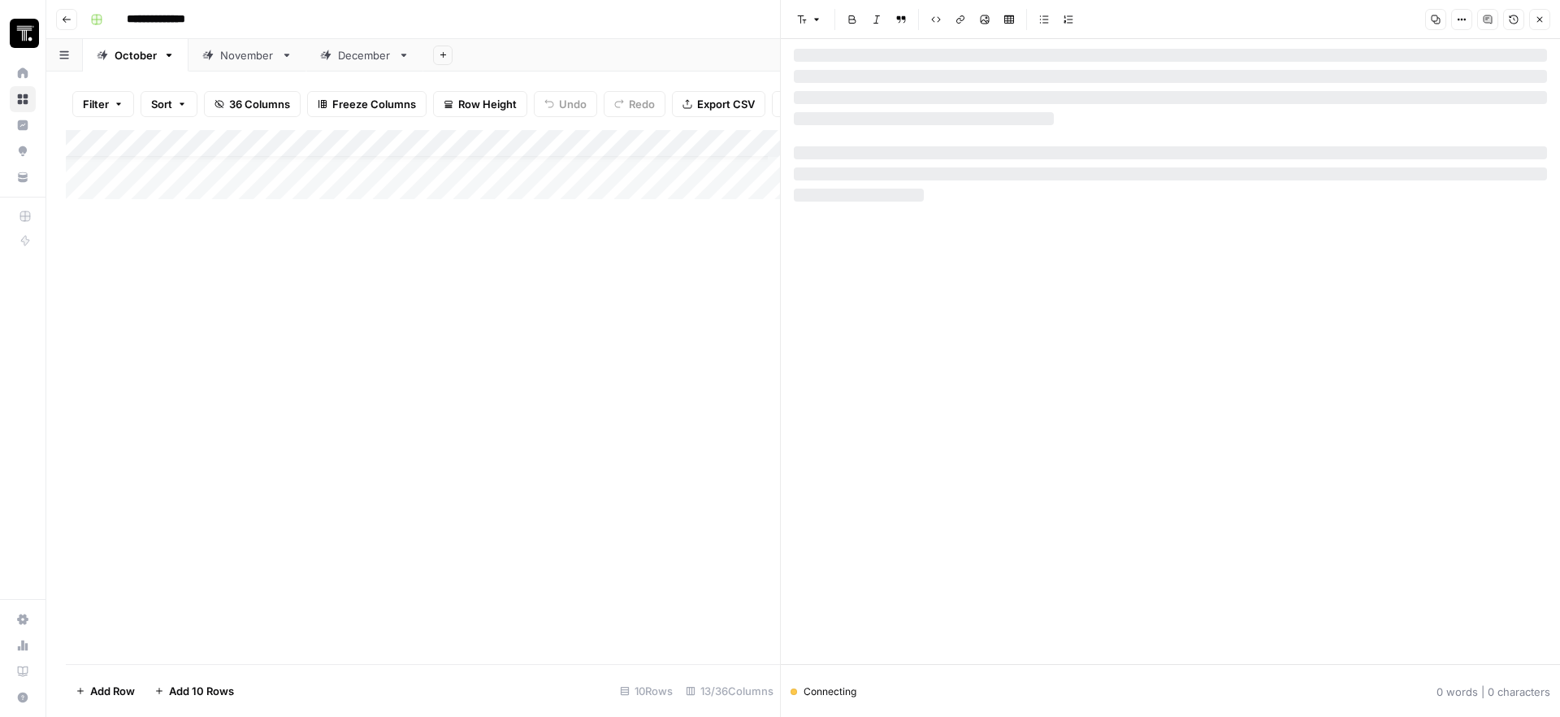
scroll to position [29, 0]
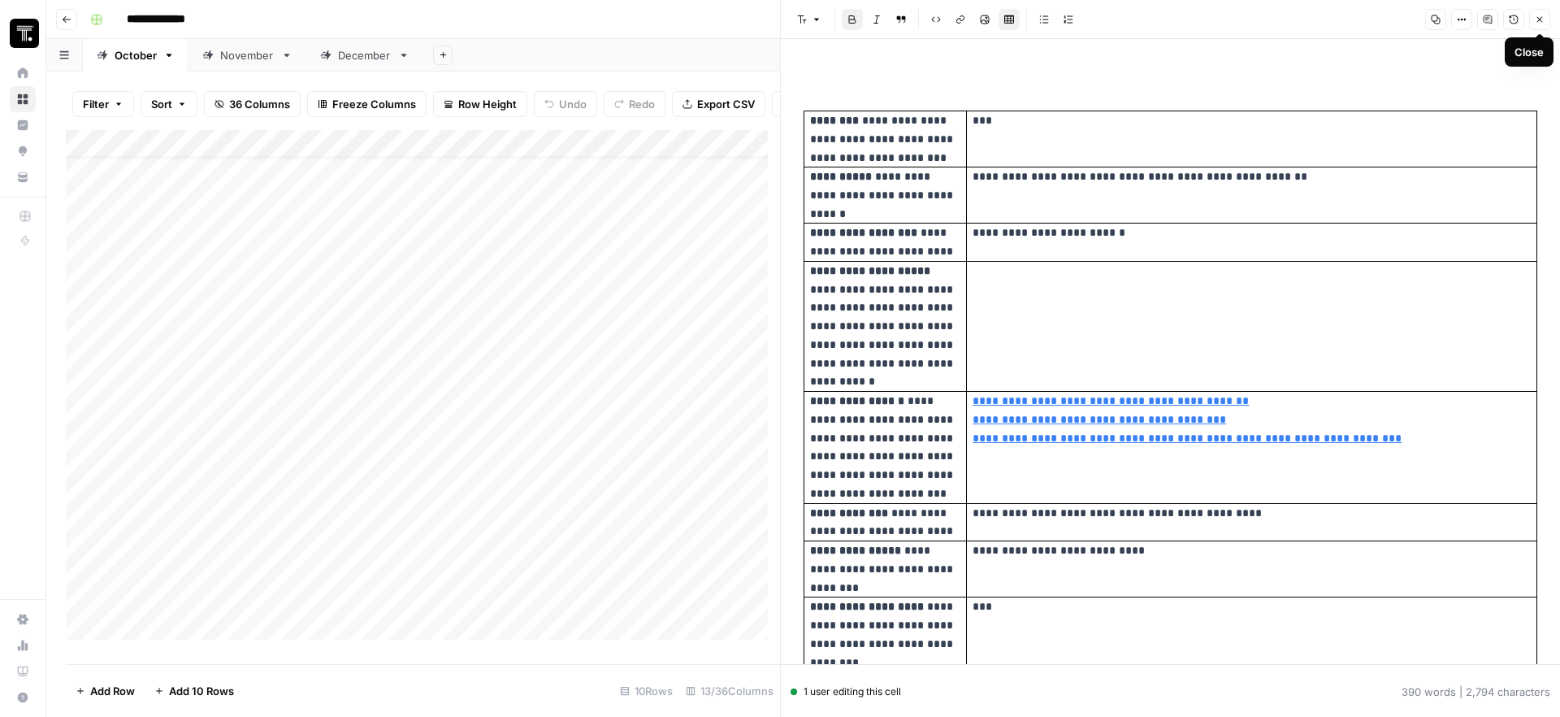
click at [1537, 21] on icon "button" at bounding box center [1540, 20] width 10 height 10
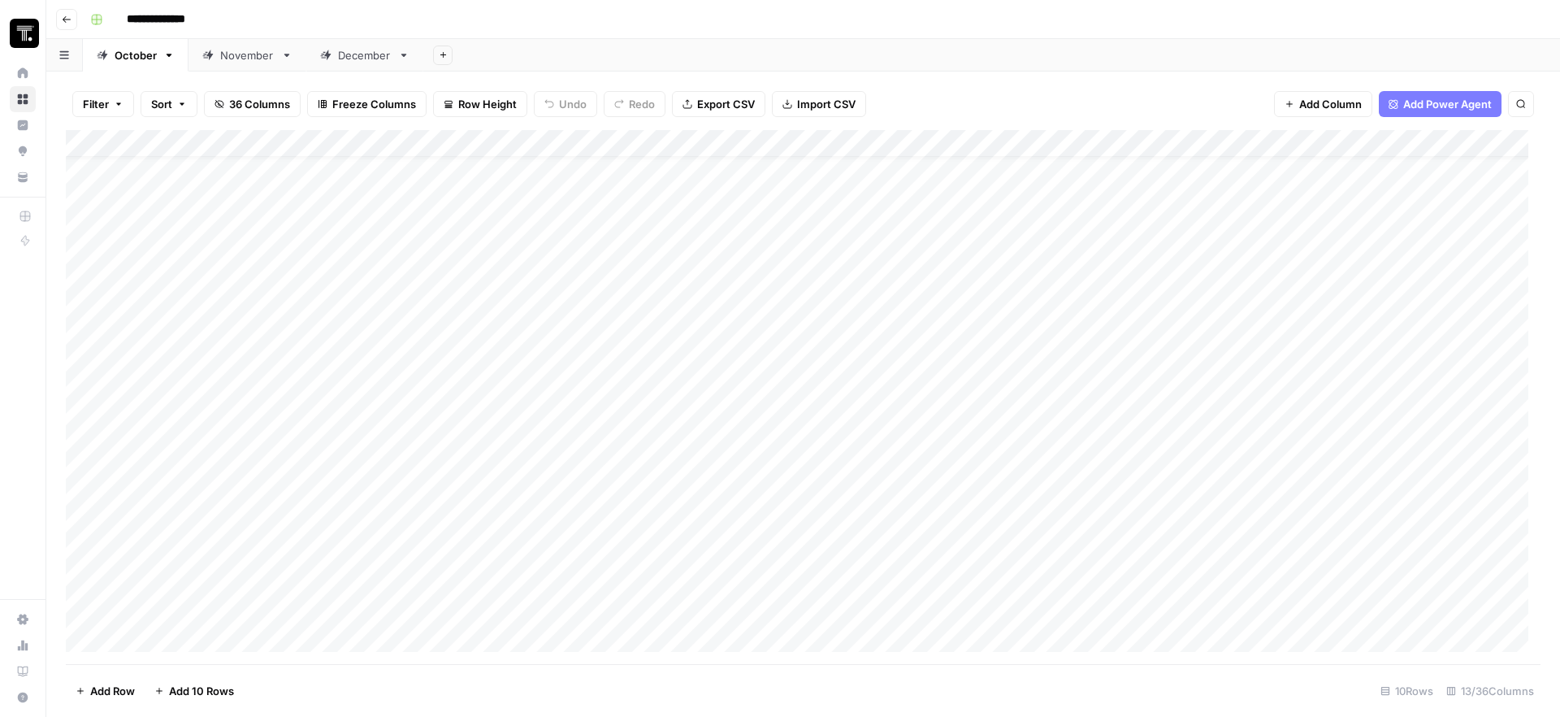
click at [939, 495] on div "Add Column" at bounding box center [803, 397] width 1475 height 534
